Goal: Task Accomplishment & Management: Use online tool/utility

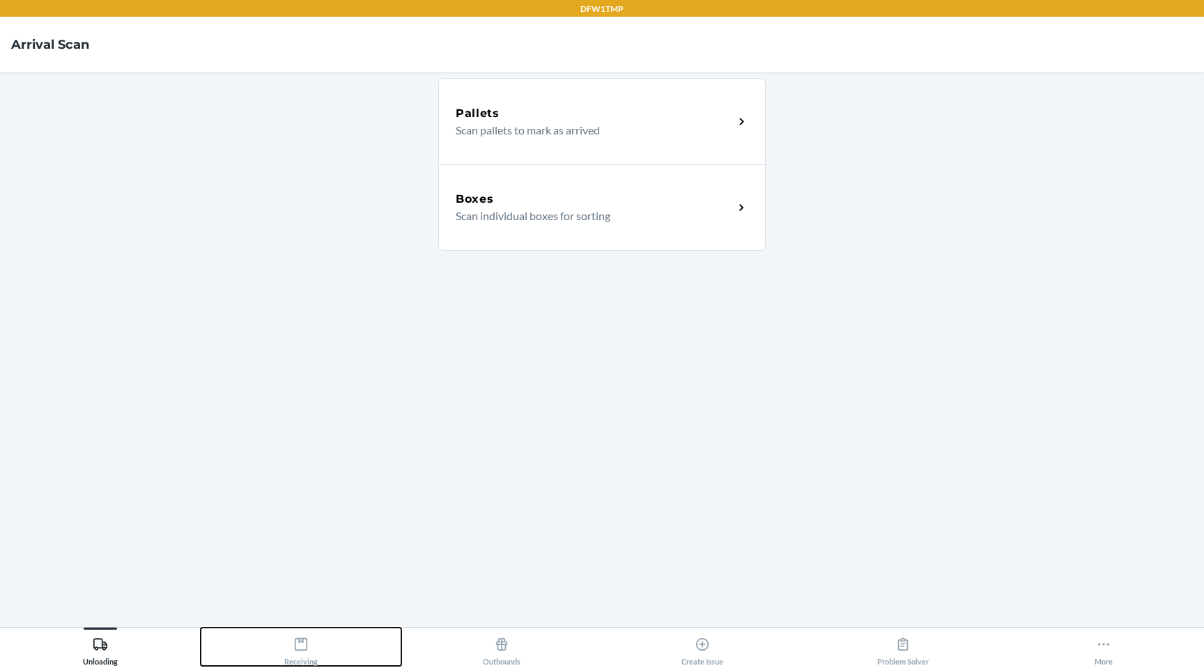
click at [321, 643] on button "Receiving" at bounding box center [301, 647] width 201 height 38
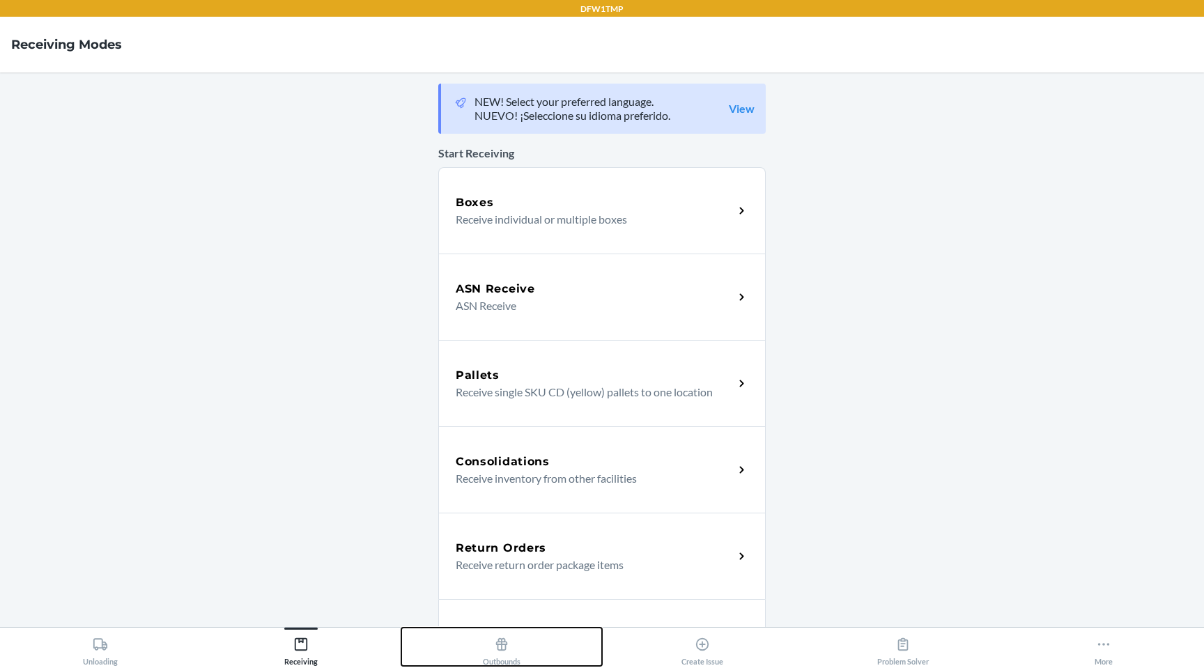
click at [462, 639] on button "Outbounds" at bounding box center [501, 647] width 201 height 38
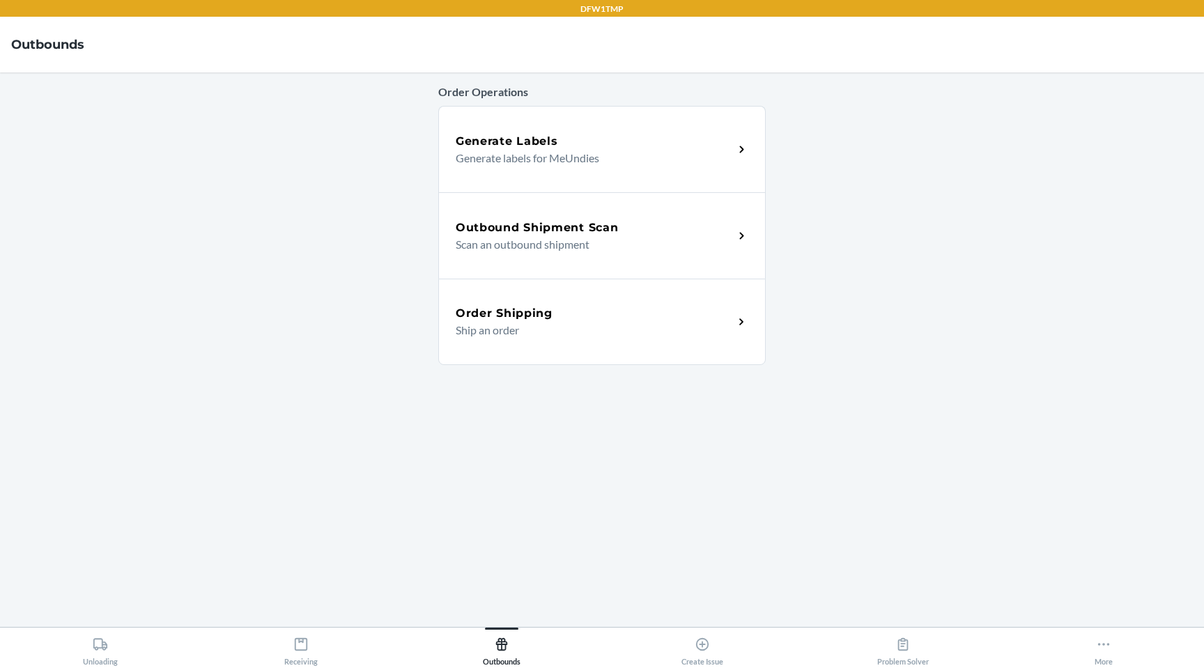
click at [569, 249] on p "Scan an outbound shipment" at bounding box center [589, 244] width 267 height 17
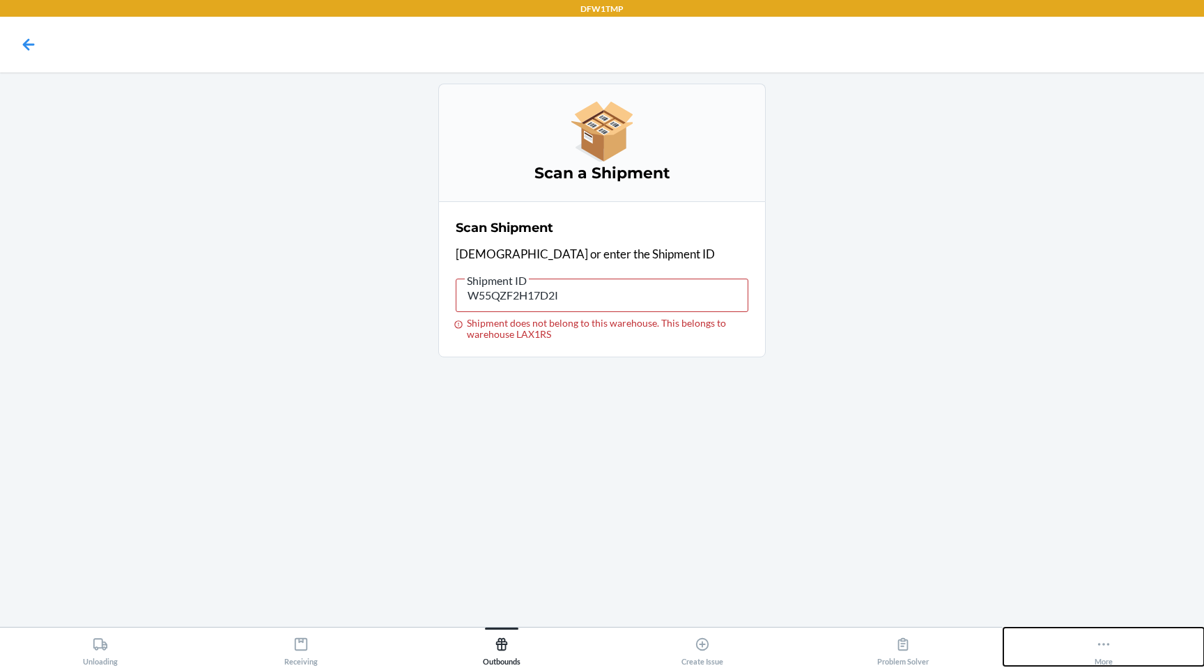
click at [1080, 636] on button "More" at bounding box center [1103, 647] width 201 height 38
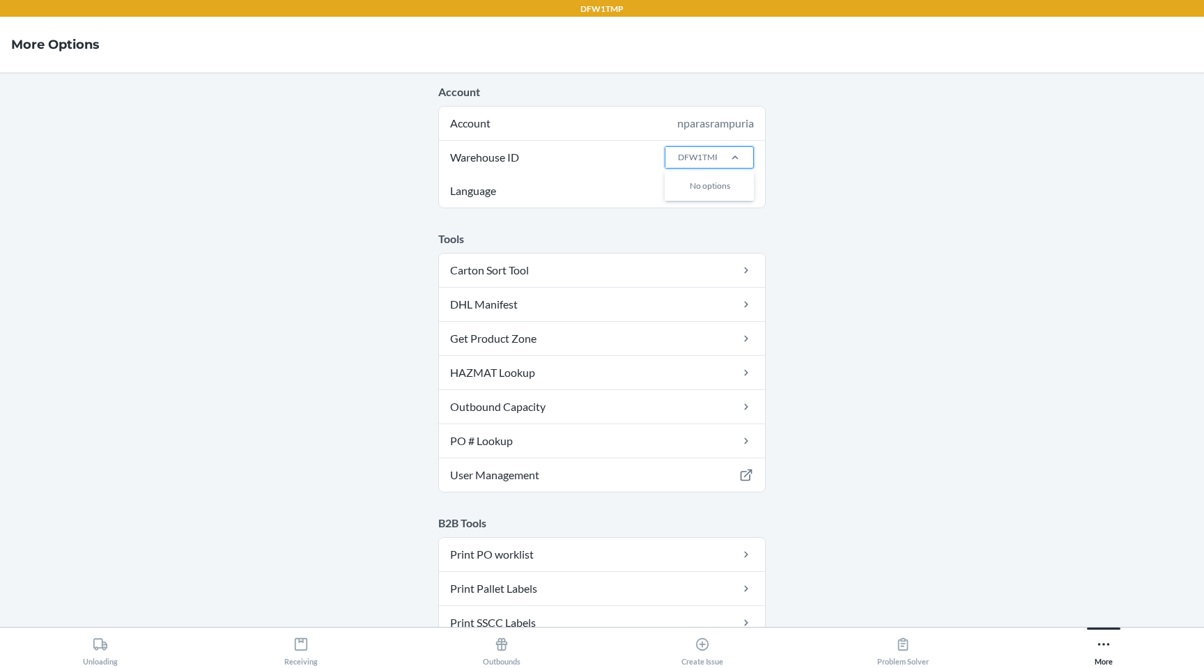
click at [697, 154] on div "DFW1TMP" at bounding box center [699, 157] width 42 height 13
click at [678, 154] on input "Warehouse ID 0 results available. Use Up and Down to choose options, press Ente…" at bounding box center [677, 157] width 1 height 13
type input "lax1"
click at [713, 152] on div "DFW1TMP" at bounding box center [699, 157] width 42 height 13
click at [678, 152] on input "Warehouse ID option AMS1 focused, 1 of 25. 25 results available. Use Up and Dow…" at bounding box center [677, 157] width 1 height 13
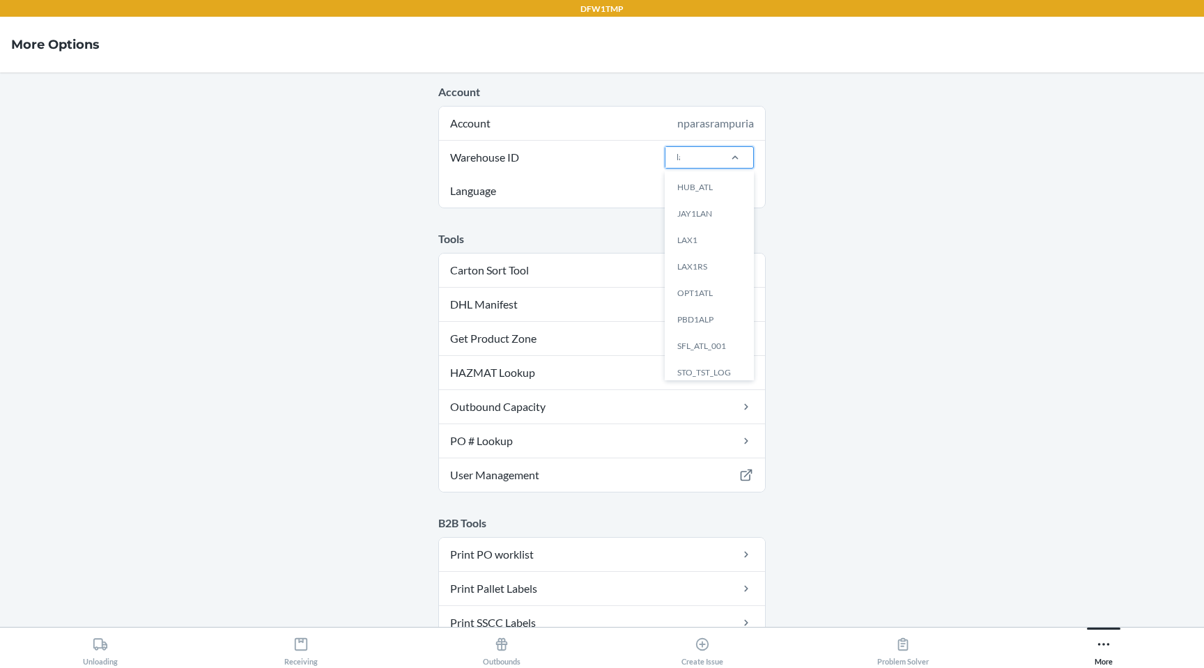
type input "lax"
click at [714, 203] on div "LAX1RS" at bounding box center [713, 214] width 75 height 26
click at [688, 164] on input "lax" at bounding box center [683, 157] width 12 height 13
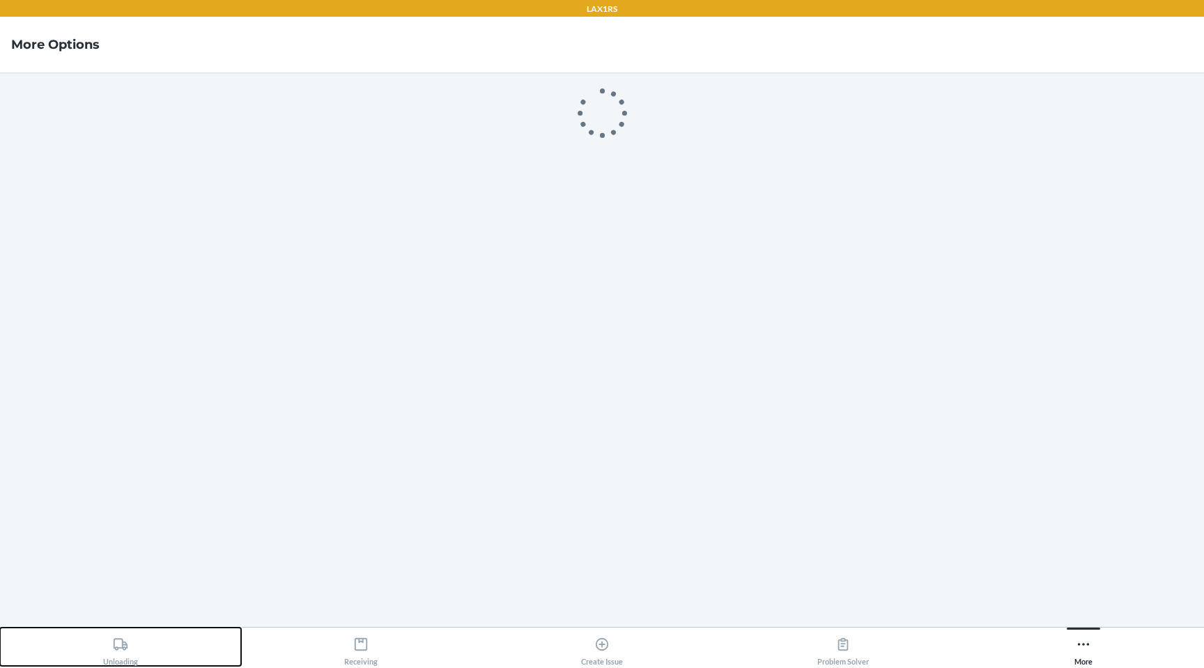
click at [112, 652] on div "Unloading" at bounding box center [120, 648] width 35 height 35
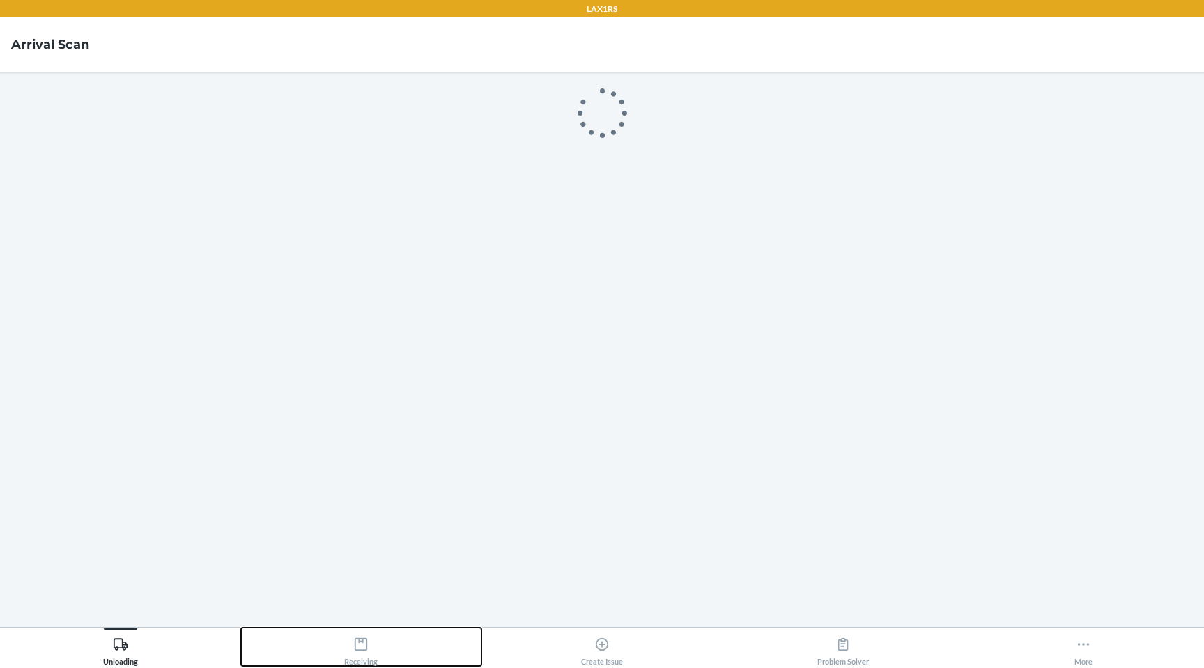
click at [355, 642] on icon at bounding box center [361, 644] width 13 height 13
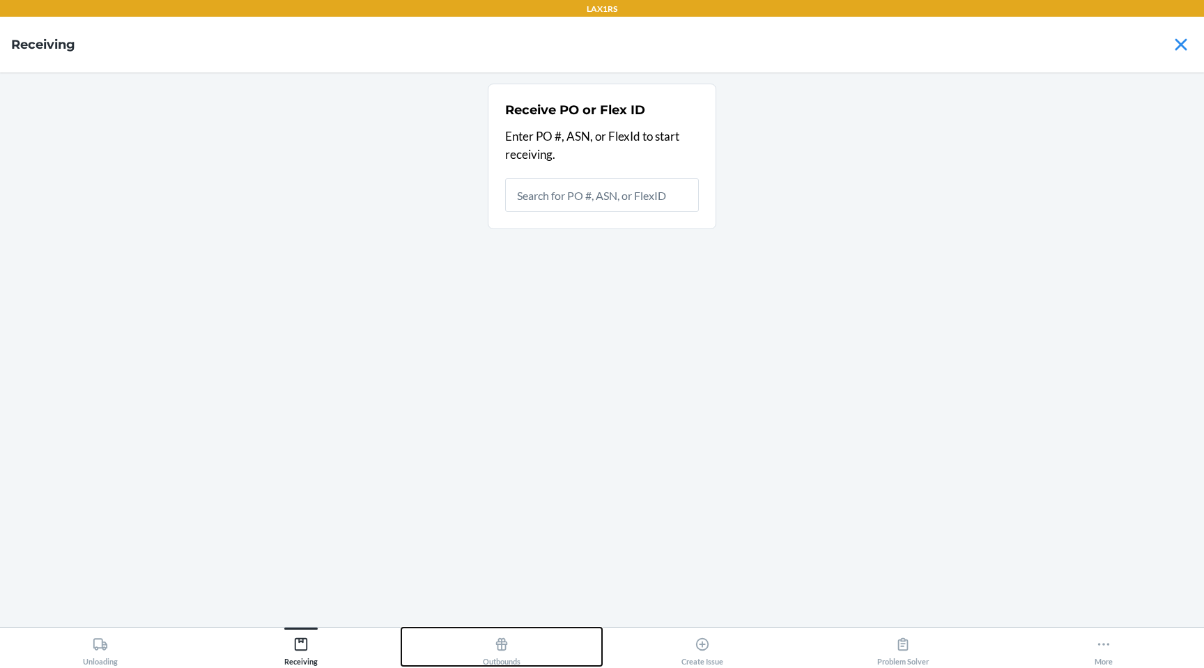
click at [488, 655] on div "Outbounds" at bounding box center [502, 648] width 38 height 35
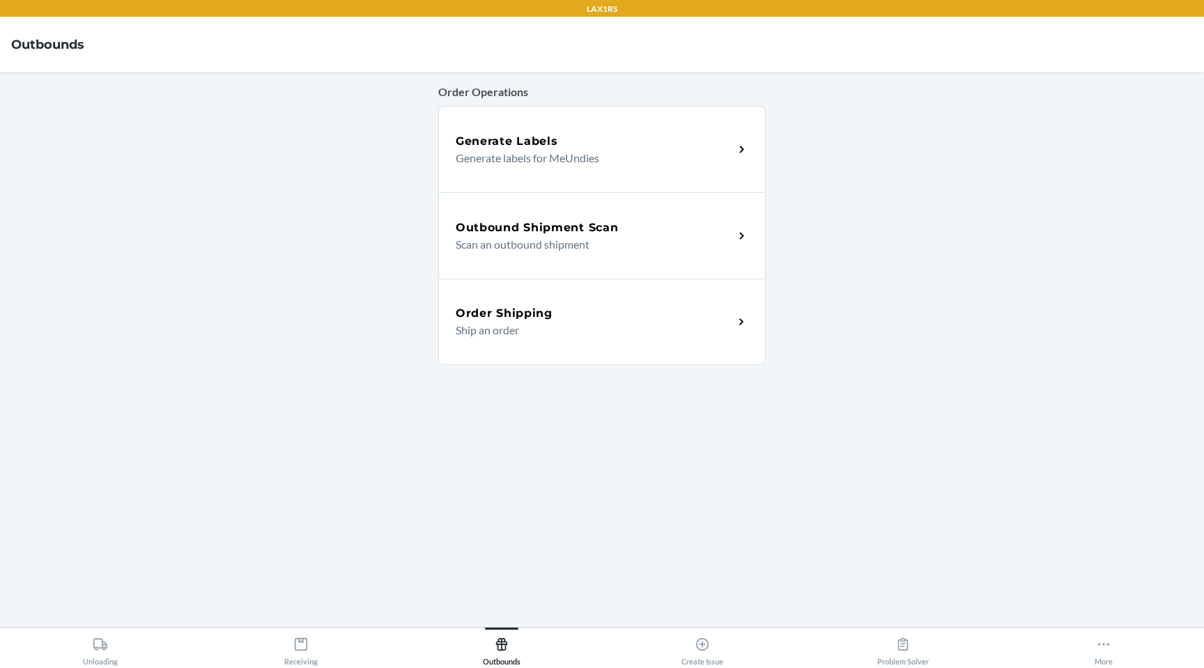
click at [567, 254] on div "Outbound Shipment Scan Scan an outbound shipment" at bounding box center [602, 235] width 328 height 86
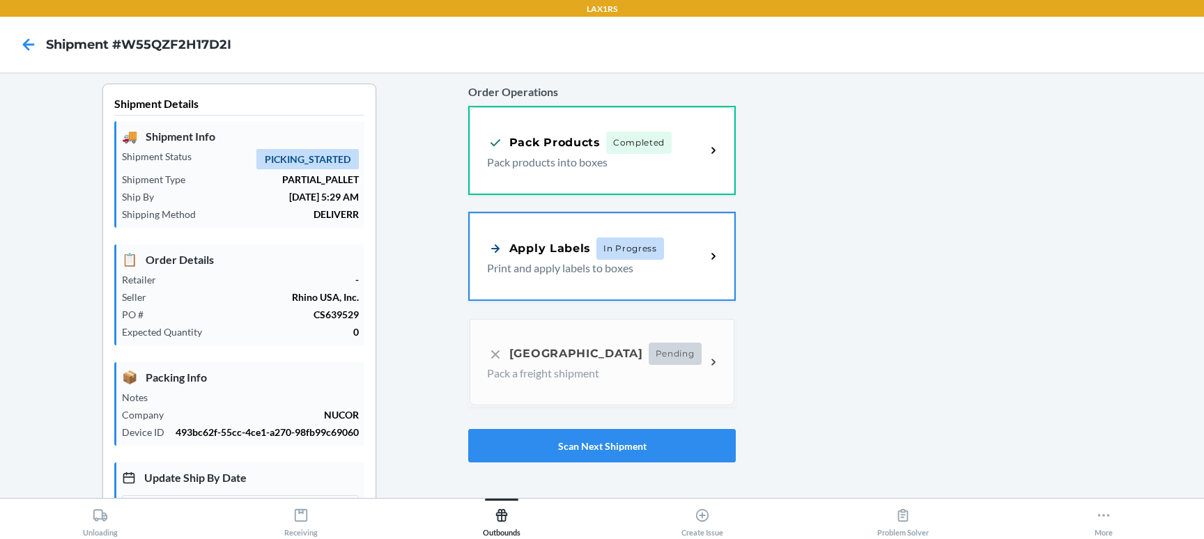
type input "[DATE]"
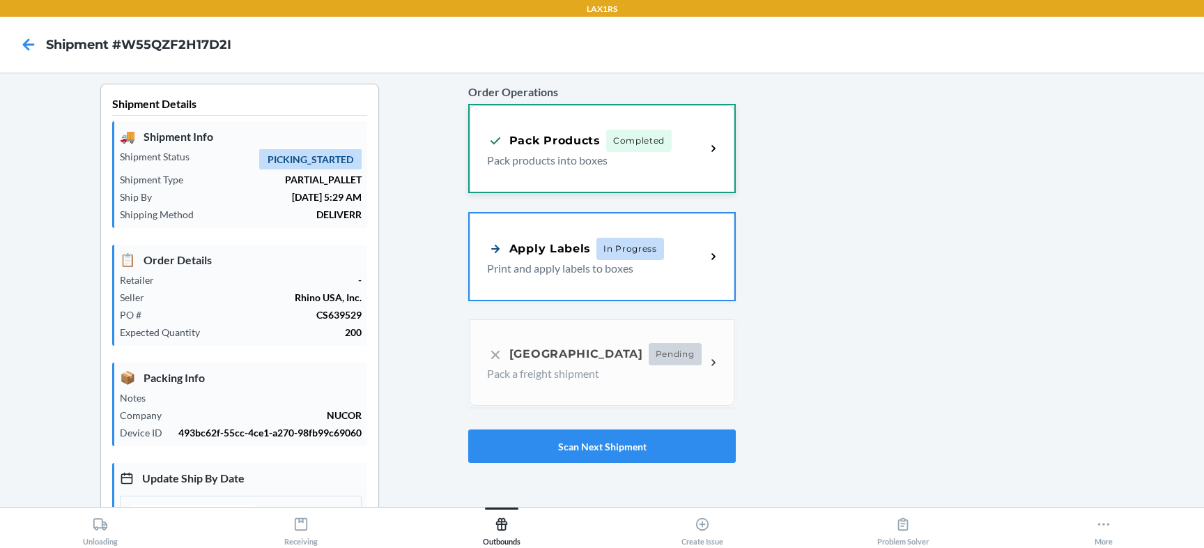
click at [507, 186] on div "Pack Products Completed Pack products into boxes" at bounding box center [602, 148] width 265 height 86
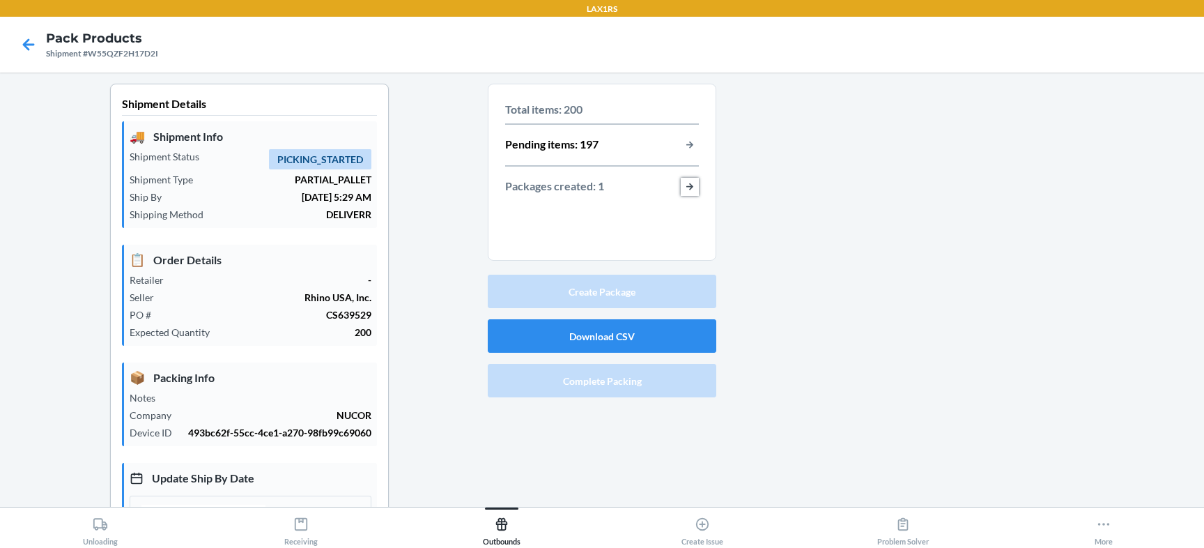
click at [691, 190] on button "button-view-packages-created" at bounding box center [690, 187] width 18 height 18
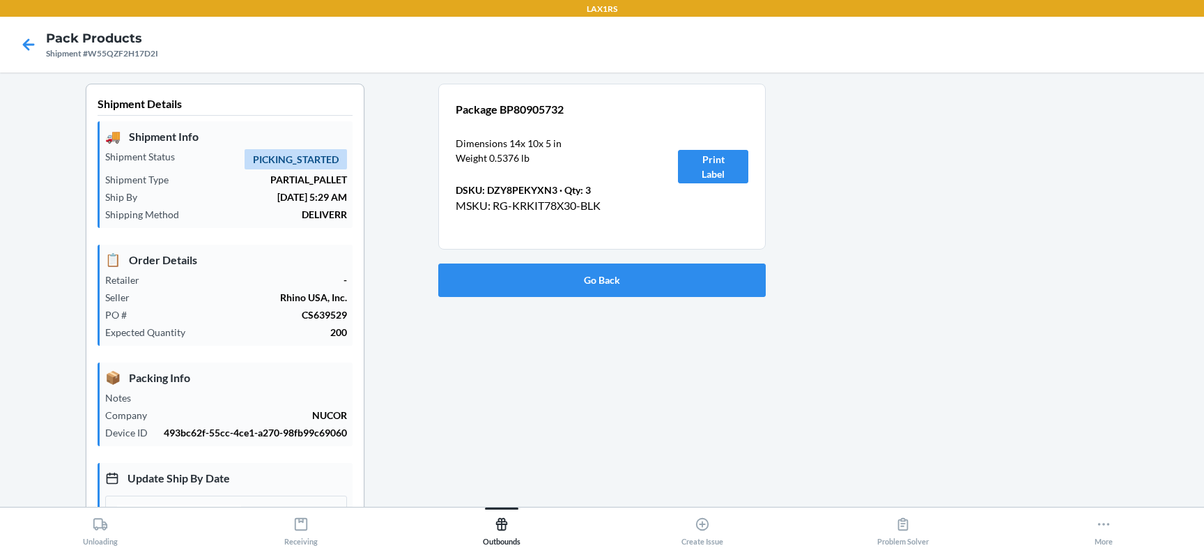
click at [534, 106] on p "Package BP80905732" at bounding box center [550, 109] width 189 height 17
copy p "BP80905732"
click at [26, 45] on icon at bounding box center [29, 44] width 12 height 12
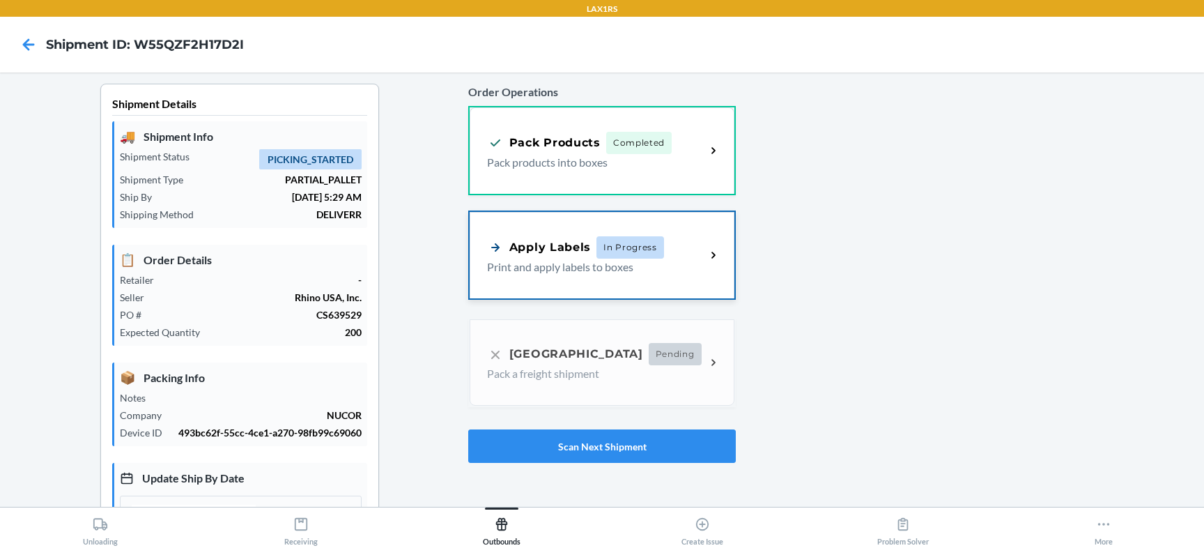
click at [564, 238] on div "Apply Labels" at bounding box center [539, 246] width 104 height 17
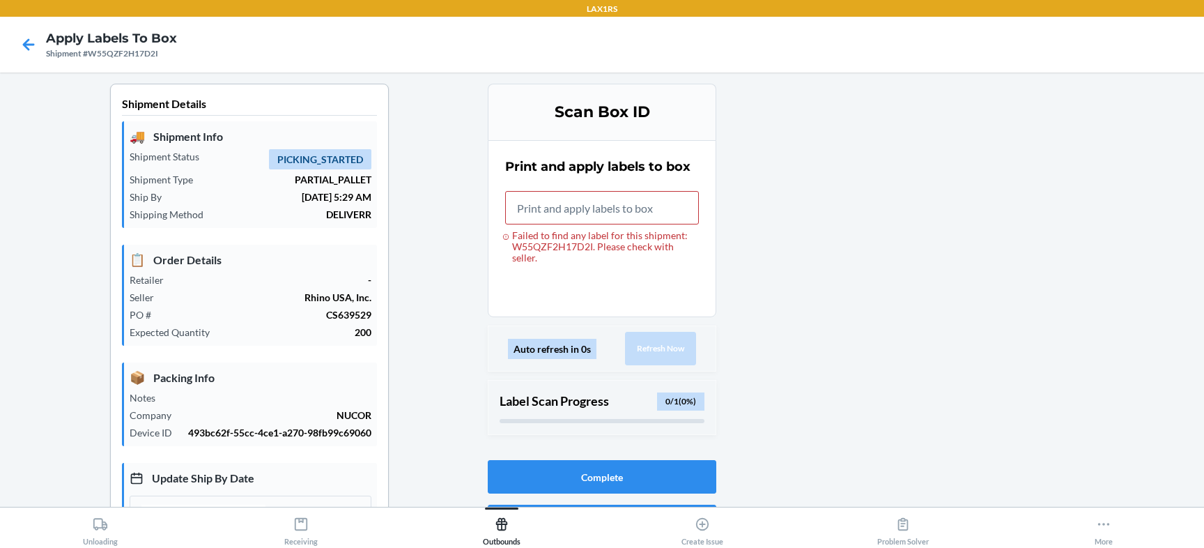
click at [436, 295] on div "Shipment Details 🚚 Shipment Info Shipment Status PICKING_STARTED Shipment Type …" at bounding box center [249, 443] width 477 height 718
click at [686, 398] on div "0 / 1 ( 0 %)" at bounding box center [680, 401] width 47 height 18
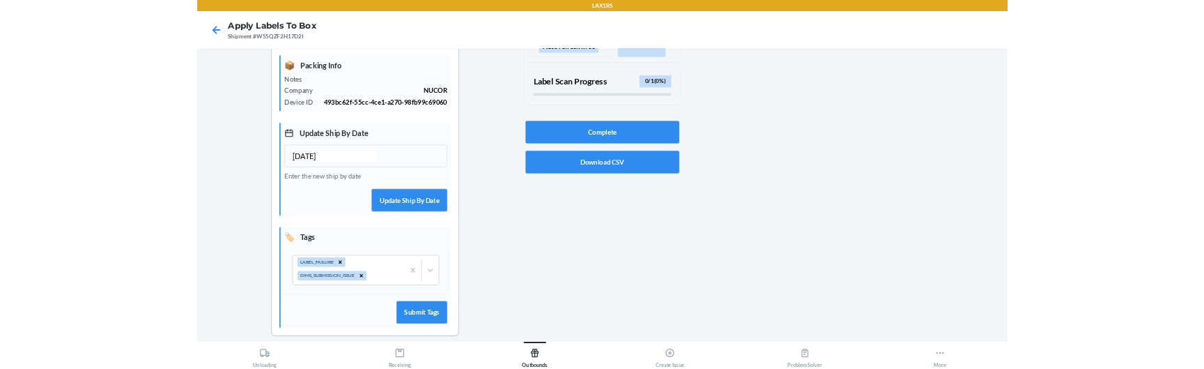
scroll to position [295, 0]
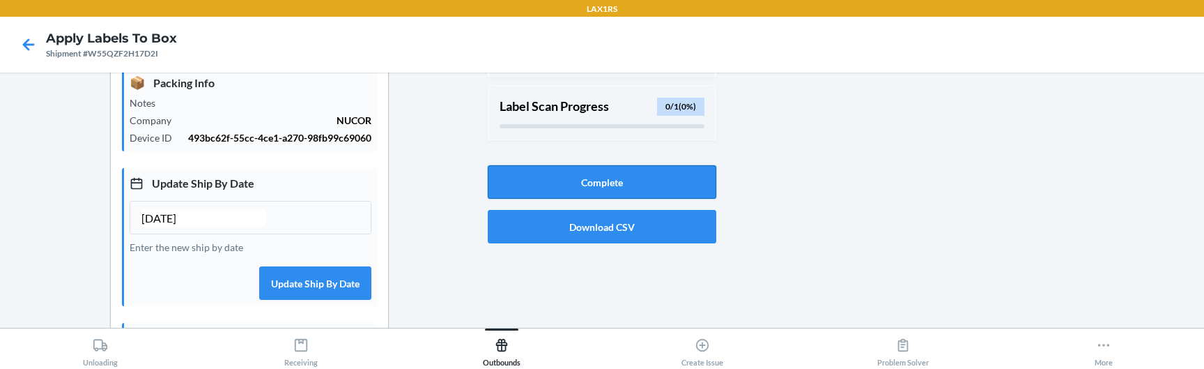
click at [544, 174] on button "Complete" at bounding box center [602, 181] width 229 height 33
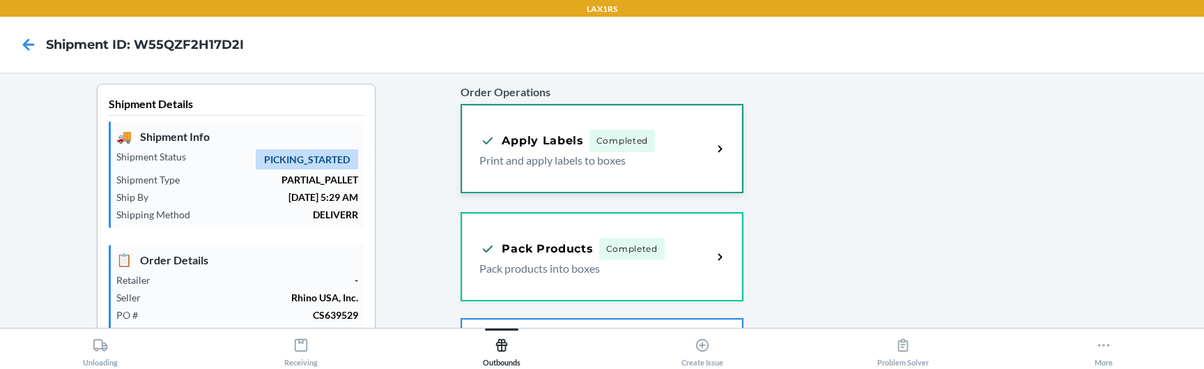
click at [652, 158] on p "Print and apply labels to boxes" at bounding box center [590, 160] width 222 height 17
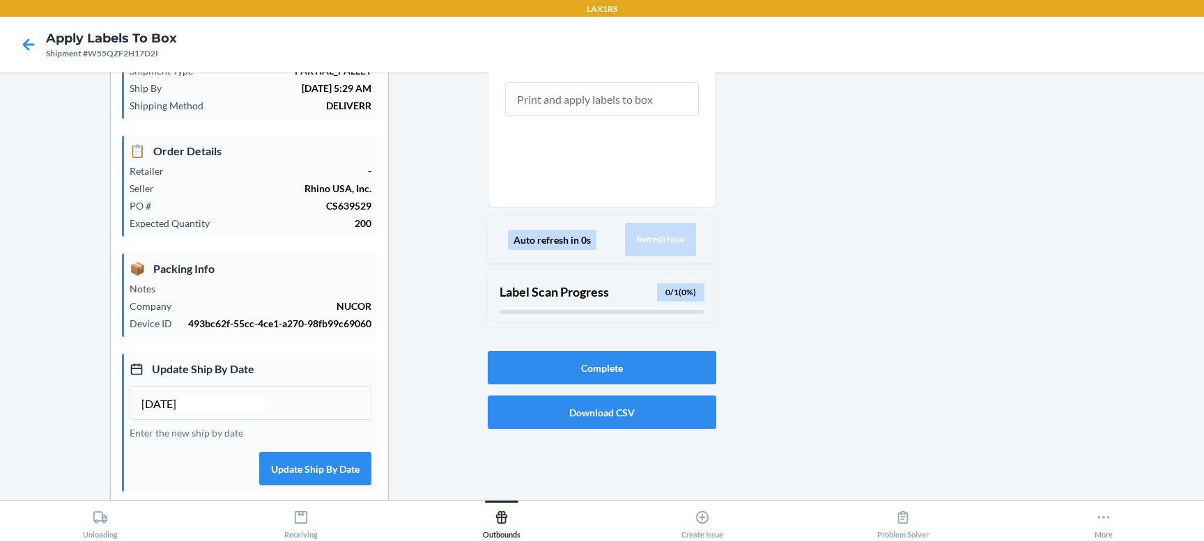
scroll to position [107, 0]
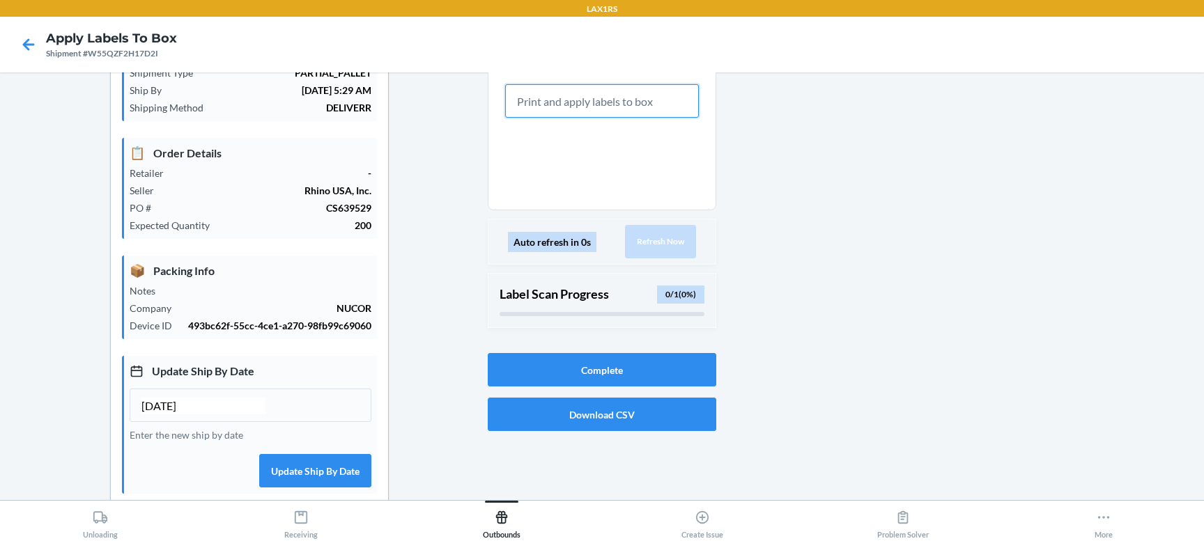
click at [567, 101] on input "text" at bounding box center [602, 100] width 194 height 33
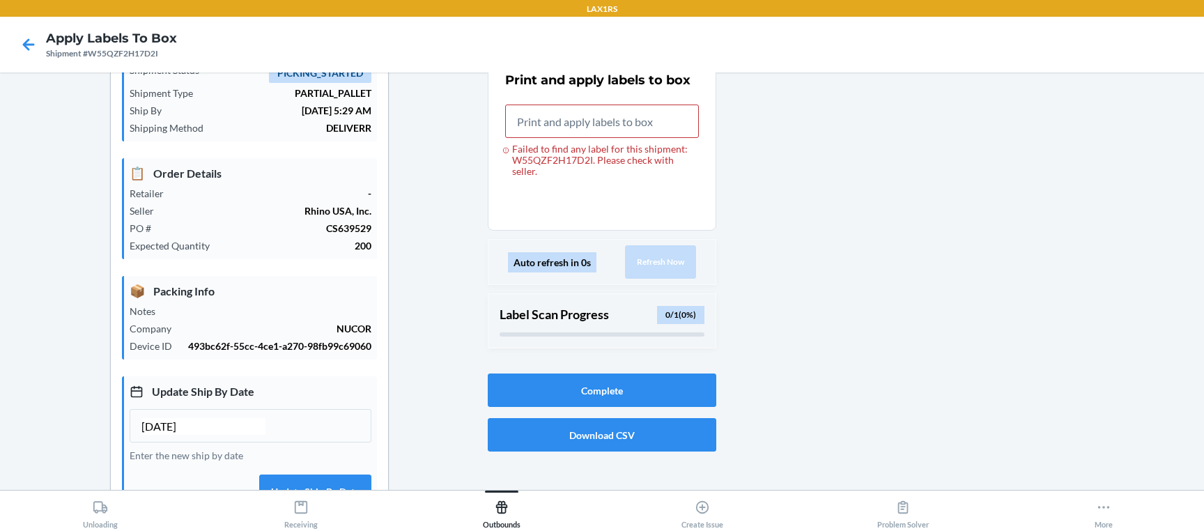
scroll to position [0, 0]
